Goal: Check status: Check status

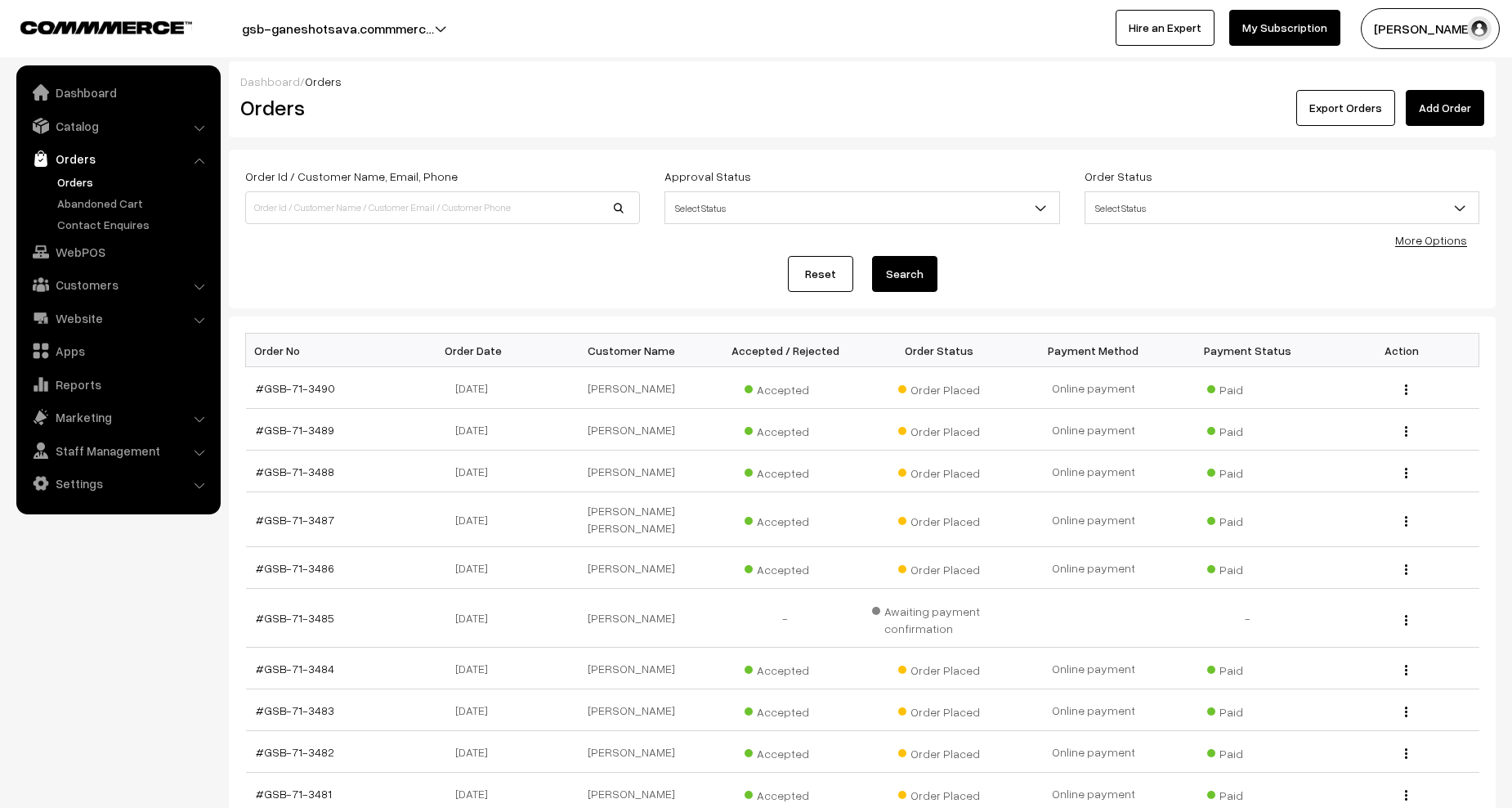
click at [80, 185] on link "Orders" at bounding box center [134, 182] width 162 height 17
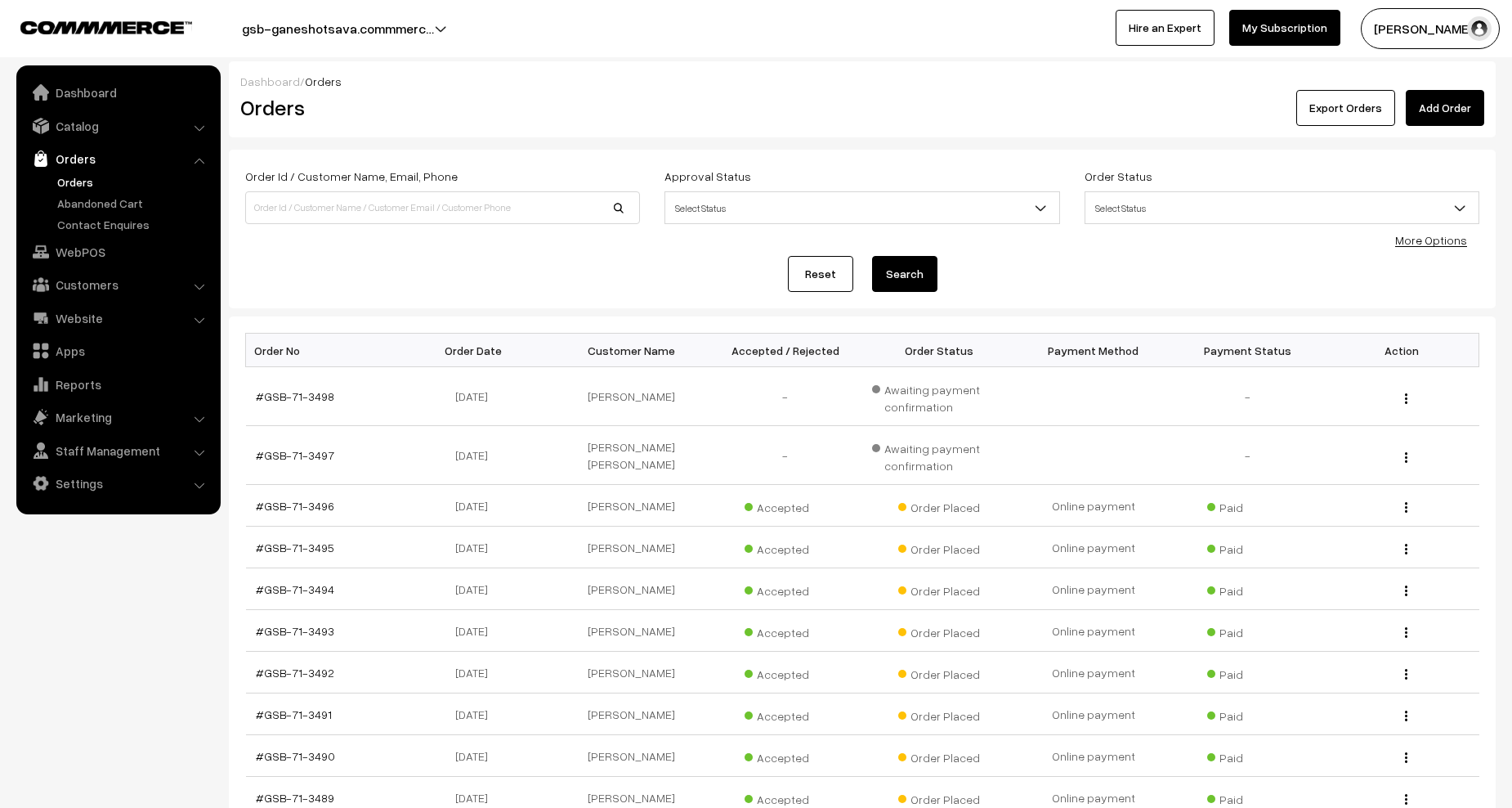
click at [90, 181] on link "Orders" at bounding box center [134, 182] width 162 height 17
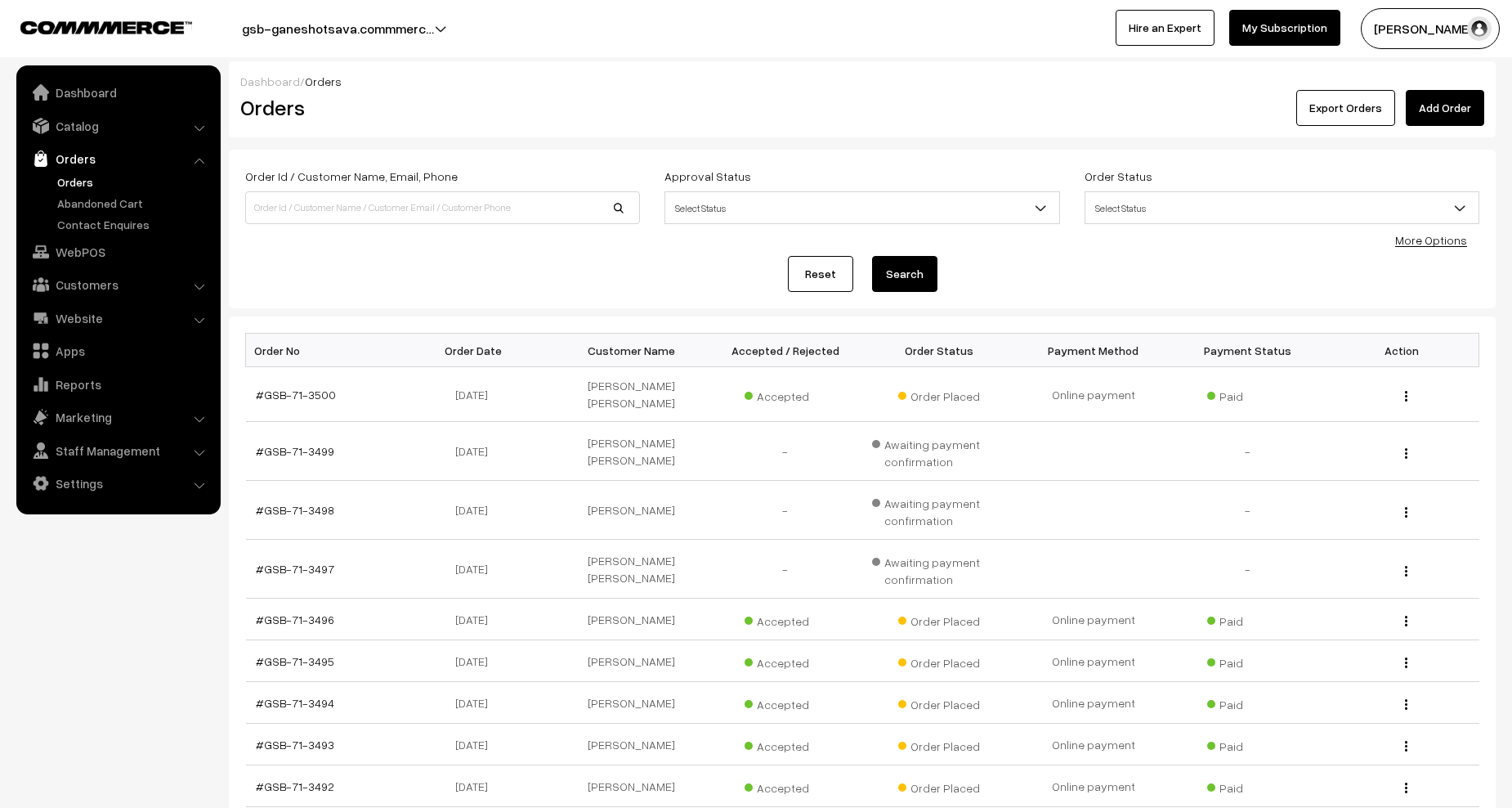
click at [66, 183] on link "Orders" at bounding box center [134, 182] width 162 height 17
